Goal: Check status: Check status

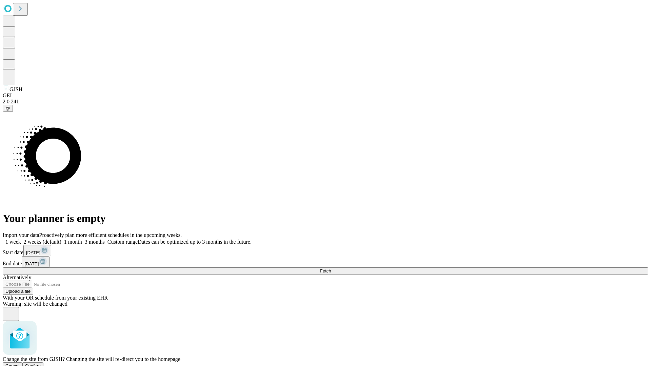
click at [41, 364] on span "Confirm" at bounding box center [33, 366] width 16 height 5
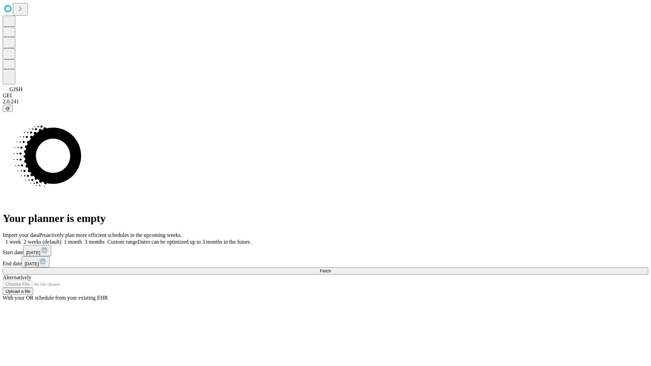
click at [82, 239] on label "1 month" at bounding box center [71, 242] width 21 height 6
click at [331, 269] on span "Fetch" at bounding box center [325, 271] width 11 height 5
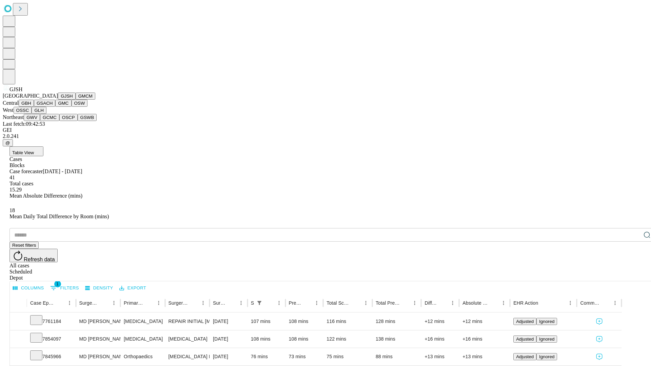
click at [76, 100] on button "GMCM" at bounding box center [86, 96] width 20 height 7
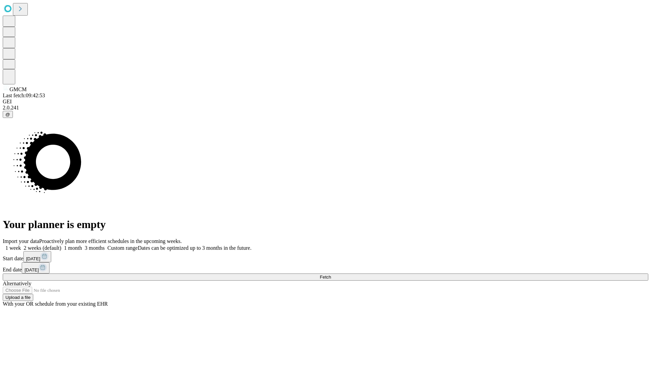
click at [82, 245] on label "1 month" at bounding box center [71, 248] width 21 height 6
click at [331, 275] on span "Fetch" at bounding box center [325, 277] width 11 height 5
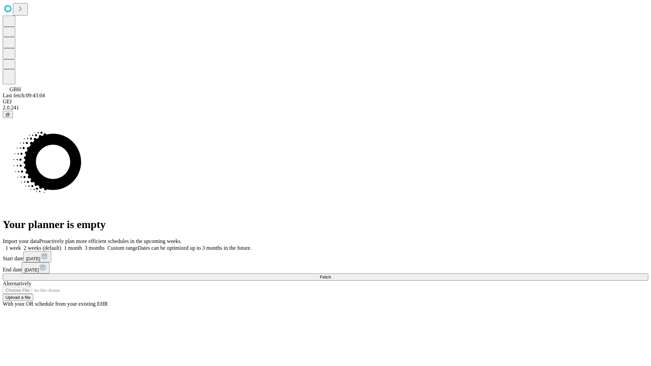
click at [82, 245] on label "1 month" at bounding box center [71, 248] width 21 height 6
click at [331, 275] on span "Fetch" at bounding box center [325, 277] width 11 height 5
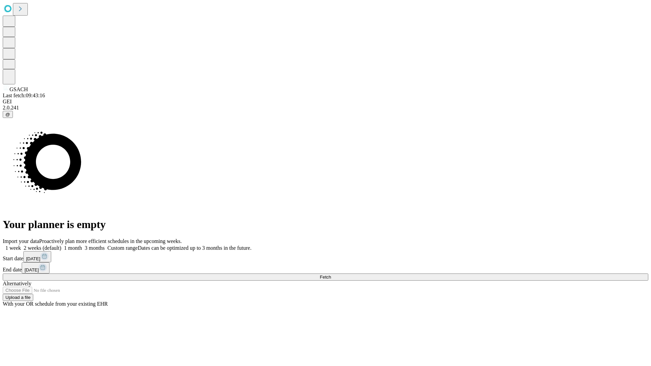
click at [82, 245] on label "1 month" at bounding box center [71, 248] width 21 height 6
click at [331, 275] on span "Fetch" at bounding box center [325, 277] width 11 height 5
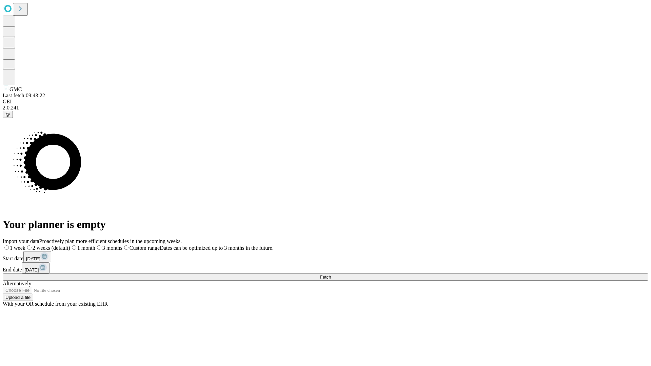
click at [95, 245] on label "1 month" at bounding box center [82, 248] width 25 height 6
click at [331, 275] on span "Fetch" at bounding box center [325, 277] width 11 height 5
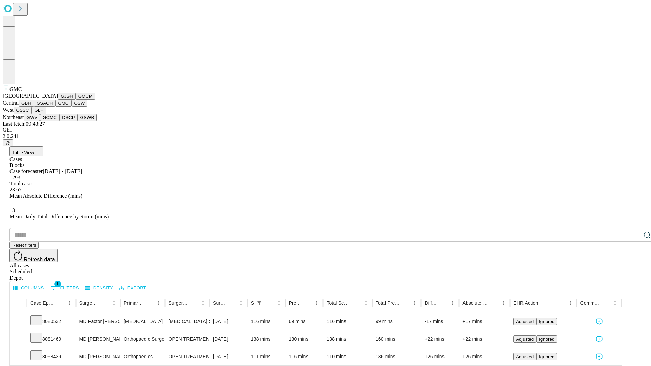
click at [72, 107] on button "OSW" at bounding box center [80, 103] width 16 height 7
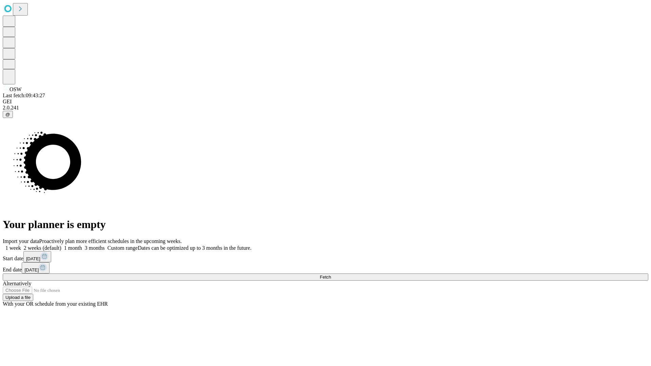
click at [82, 245] on label "1 month" at bounding box center [71, 248] width 21 height 6
click at [331, 275] on span "Fetch" at bounding box center [325, 277] width 11 height 5
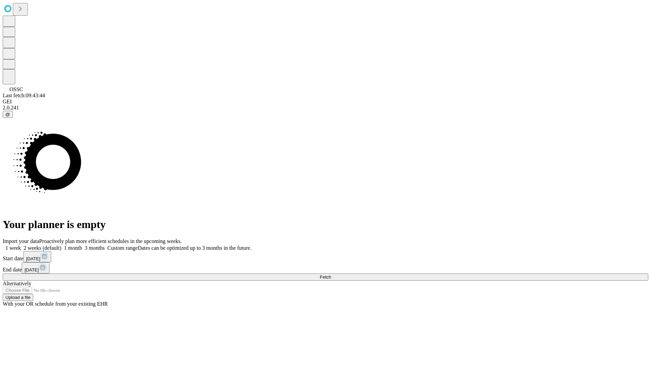
click at [82, 245] on label "1 month" at bounding box center [71, 248] width 21 height 6
click at [331, 275] on span "Fetch" at bounding box center [325, 277] width 11 height 5
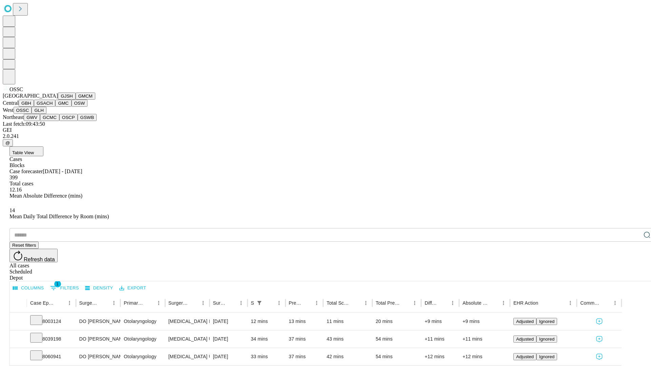
click at [46, 114] on button "GLH" at bounding box center [39, 110] width 15 height 7
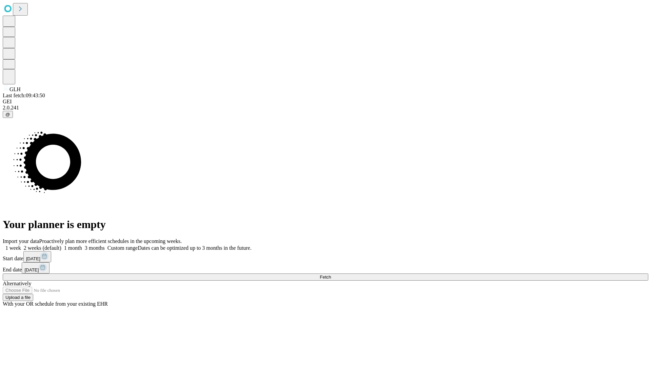
click at [82, 245] on label "1 month" at bounding box center [71, 248] width 21 height 6
click at [331, 275] on span "Fetch" at bounding box center [325, 277] width 11 height 5
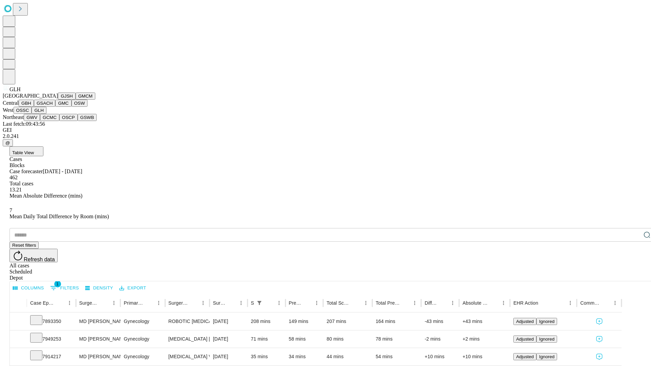
click at [40, 121] on button "GWV" at bounding box center [32, 117] width 16 height 7
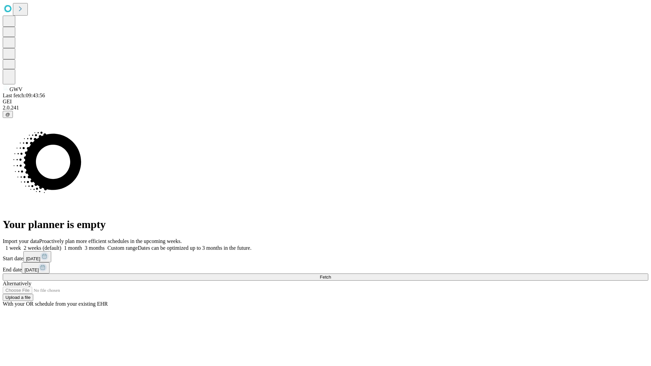
click at [82, 245] on label "1 month" at bounding box center [71, 248] width 21 height 6
click at [331, 275] on span "Fetch" at bounding box center [325, 277] width 11 height 5
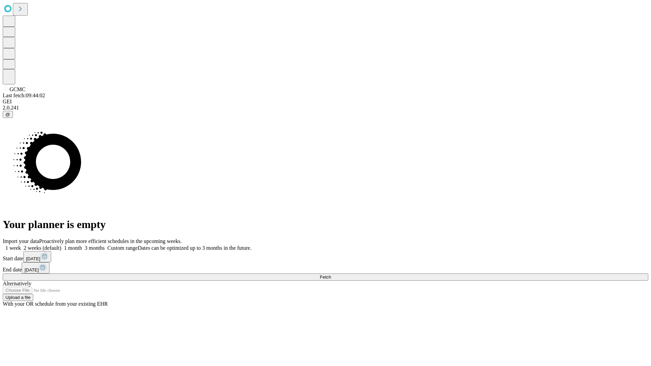
click at [82, 245] on label "1 month" at bounding box center [71, 248] width 21 height 6
click at [331, 275] on span "Fetch" at bounding box center [325, 277] width 11 height 5
